Goal: Information Seeking & Learning: Learn about a topic

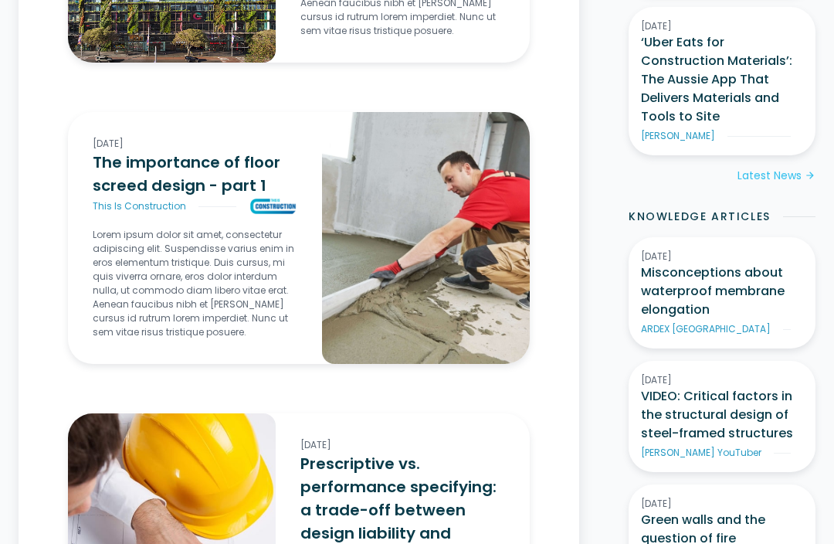
scroll to position [1296, 0]
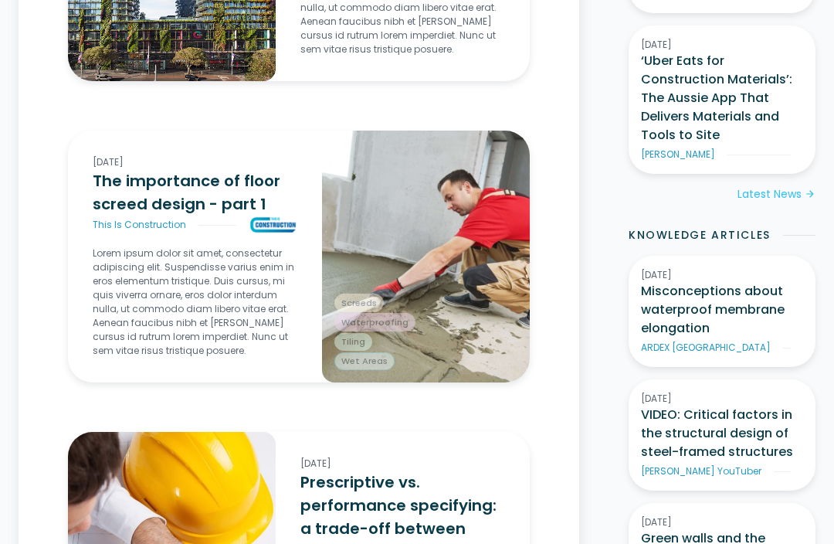
click at [430, 273] on img at bounding box center [426, 256] width 208 height 252
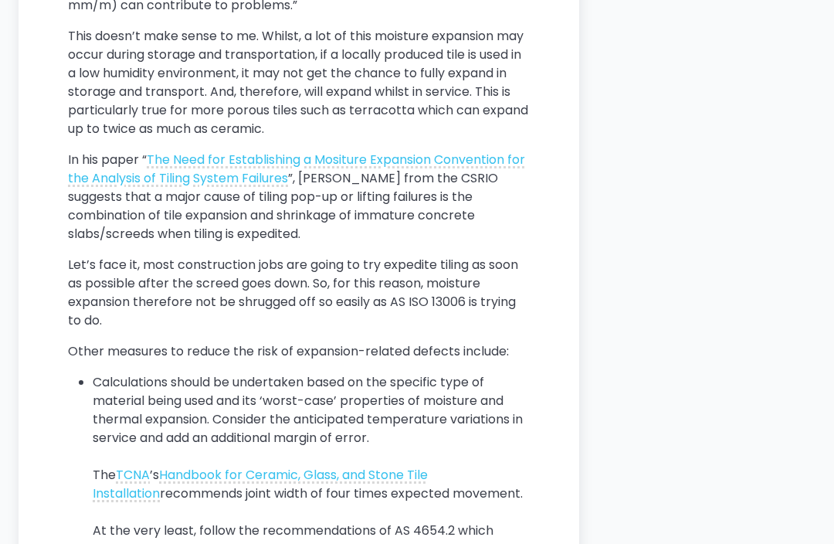
scroll to position [5472, 0]
click at [479, 286] on p "Let’s face it, most construction jobs are going to try expedite tiling as soon …" at bounding box center [299, 293] width 462 height 74
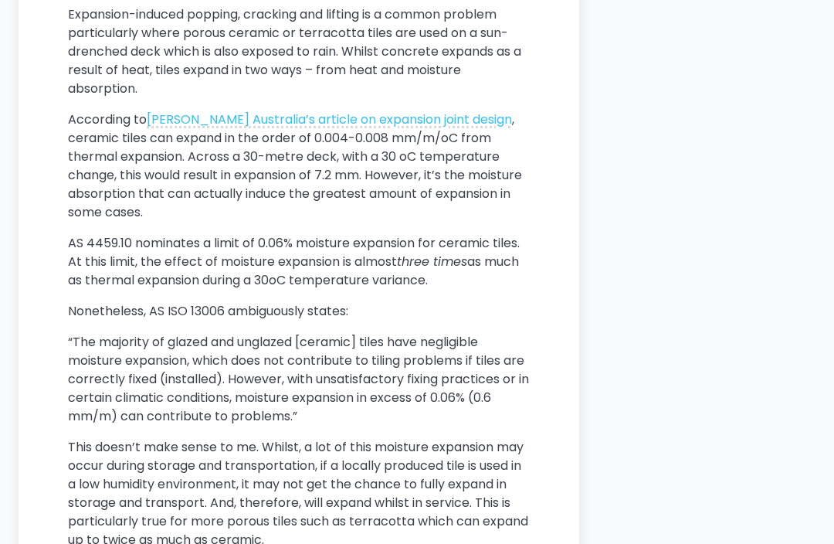
scroll to position [4963, 0]
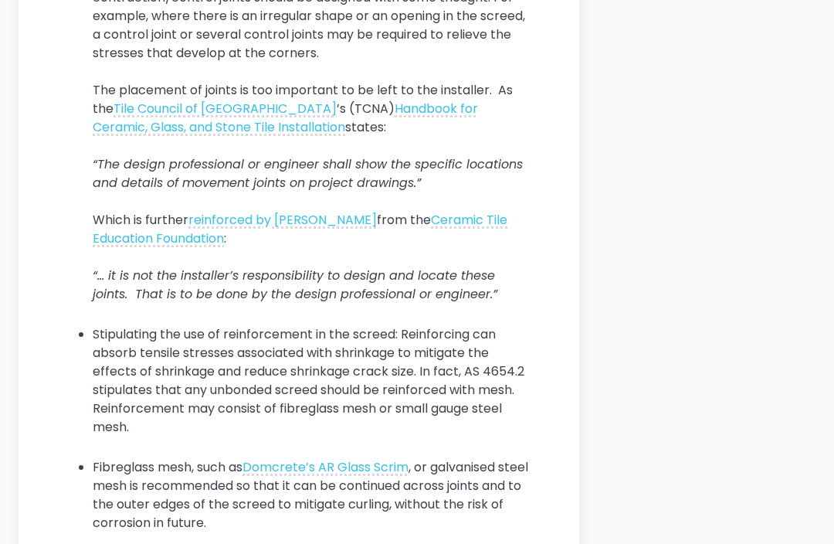
scroll to position [3610, 0]
